Goal: Find specific page/section: Find specific page/section

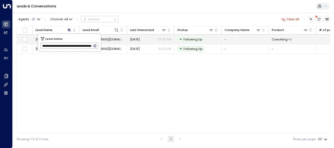
scroll to position [0, 376]
drag, startPoint x: 0, startPoint y: 0, endPoint x: 103, endPoint y: 39, distance: 110.4
click at [103, 39] on body "**********" at bounding box center [167, 72] width 334 height 145
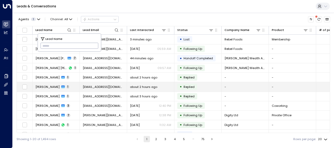
type input "**********"
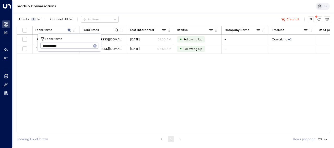
click at [83, 71] on div "Lead Name Lead Email Last Interacted Status Company Name Product # of people AI…" at bounding box center [173, 79] width 313 height 107
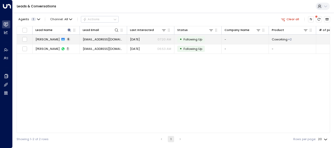
click at [97, 38] on span "[EMAIL_ADDRESS][DOMAIN_NAME]" at bounding box center [103, 39] width 41 height 4
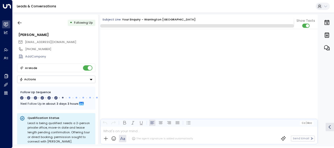
scroll to position [1114, 0]
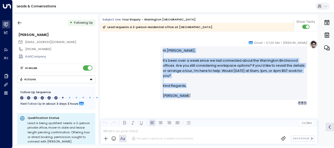
drag, startPoint x: 162, startPoint y: 50, endPoint x: 184, endPoint y: 97, distance: 51.6
click at [184, 97] on div "Hi [PERSON_NAME], It’s been over a week since we last connected about the Warri…" at bounding box center [234, 73] width 142 height 50
drag, startPoint x: 184, startPoint y: 97, endPoint x: 174, endPoint y: 68, distance: 30.0
copy div "Hi [PERSON_NAME], It’s been over a week since we last connected about the Warri…"
